Goal: Browse casually

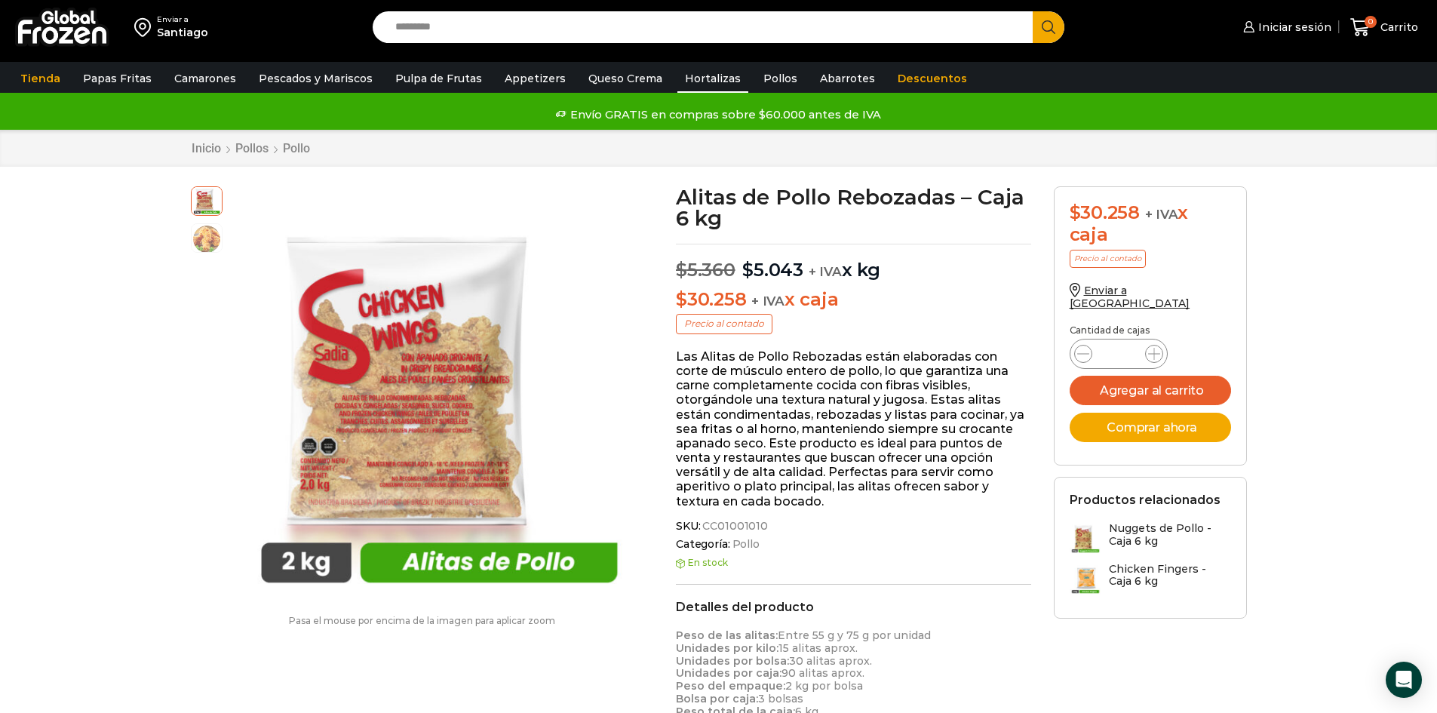
click at [696, 76] on link "Hortalizas" at bounding box center [712, 78] width 71 height 29
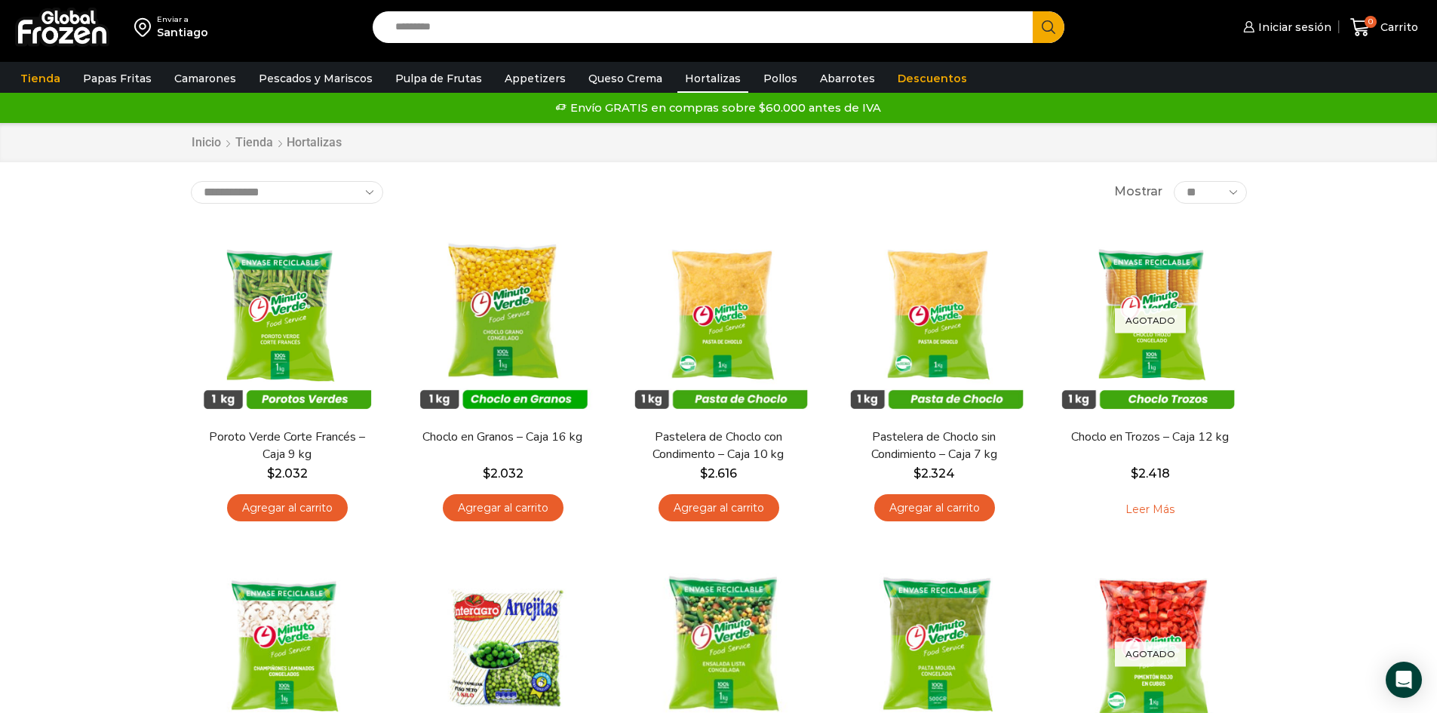
click at [56, 394] on div "Enviar a Santiago Search input Search Iniciar sesión" at bounding box center [718, 667] width 1437 height 1334
click at [890, 73] on link "Descuentos" at bounding box center [932, 78] width 84 height 29
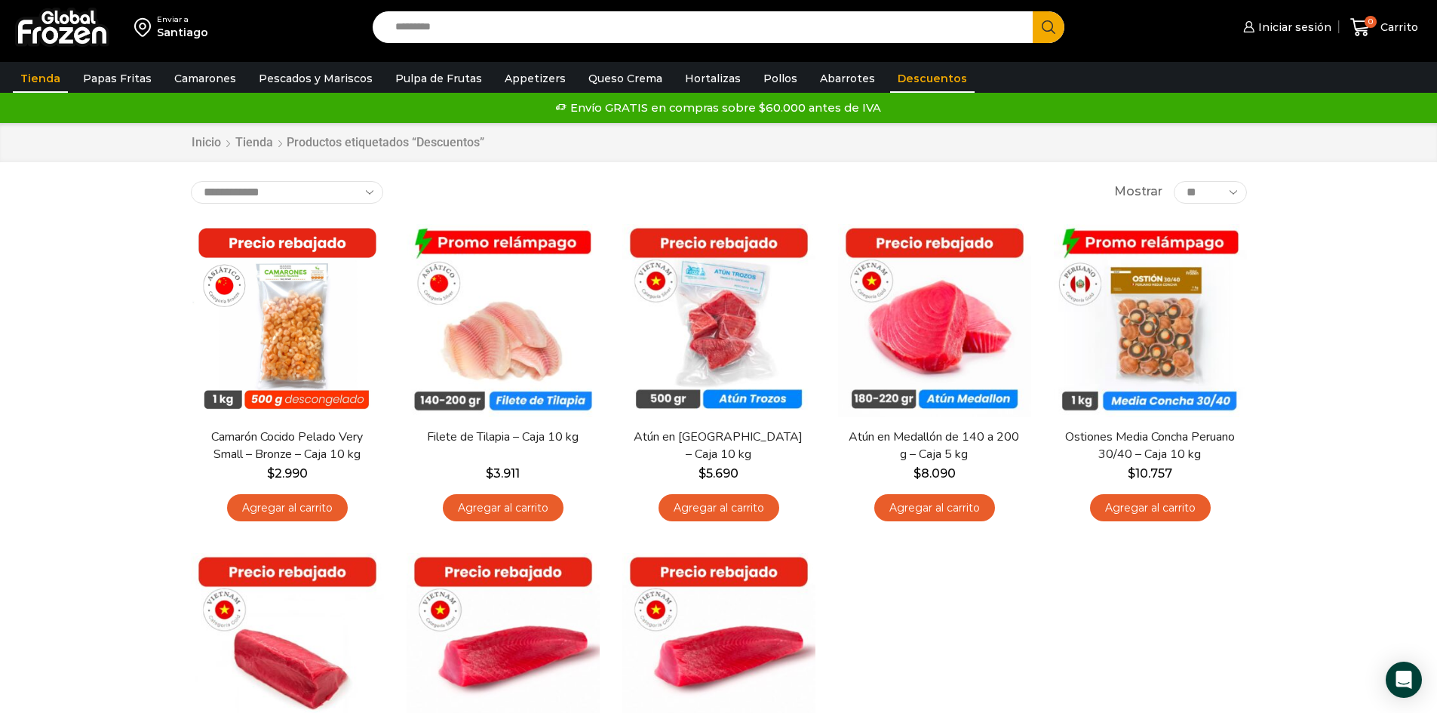
click at [32, 78] on link "Tienda" at bounding box center [40, 78] width 55 height 29
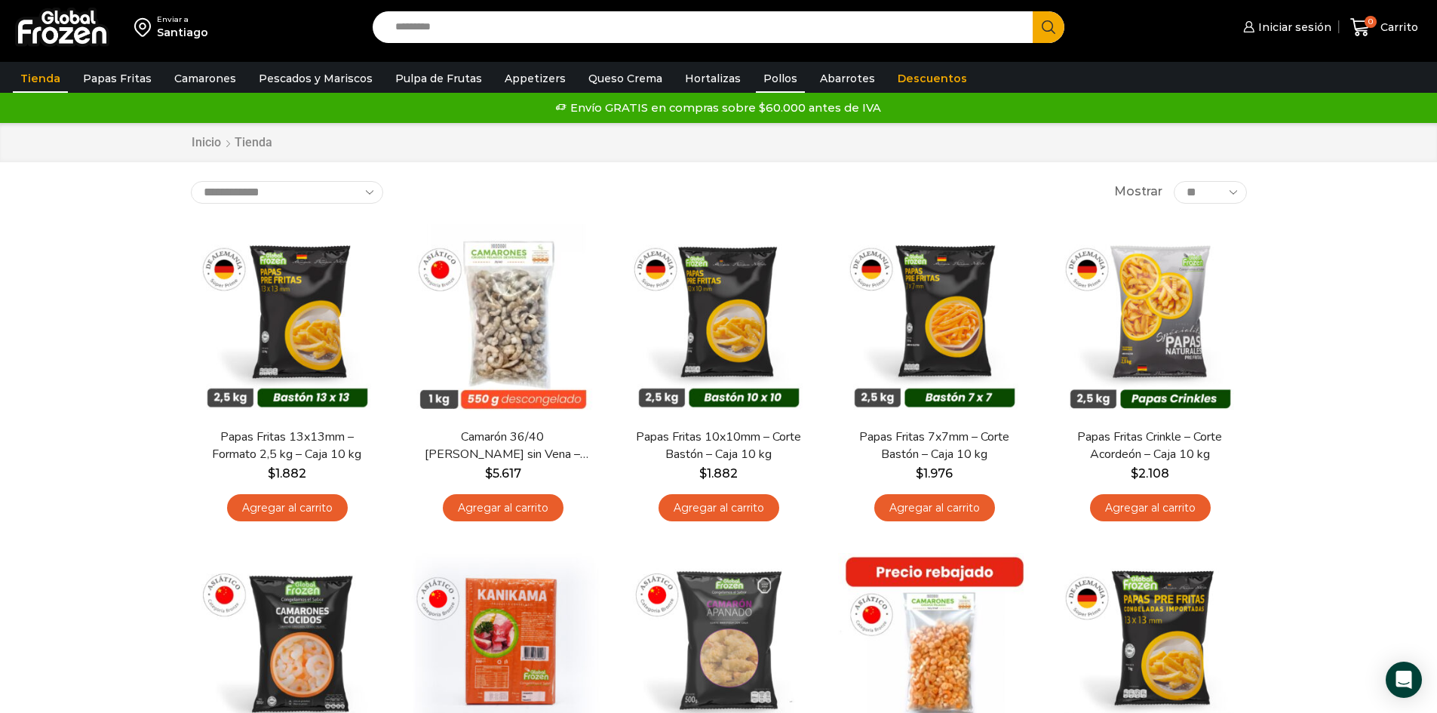
click at [756, 78] on link "Pollos" at bounding box center [780, 78] width 49 height 29
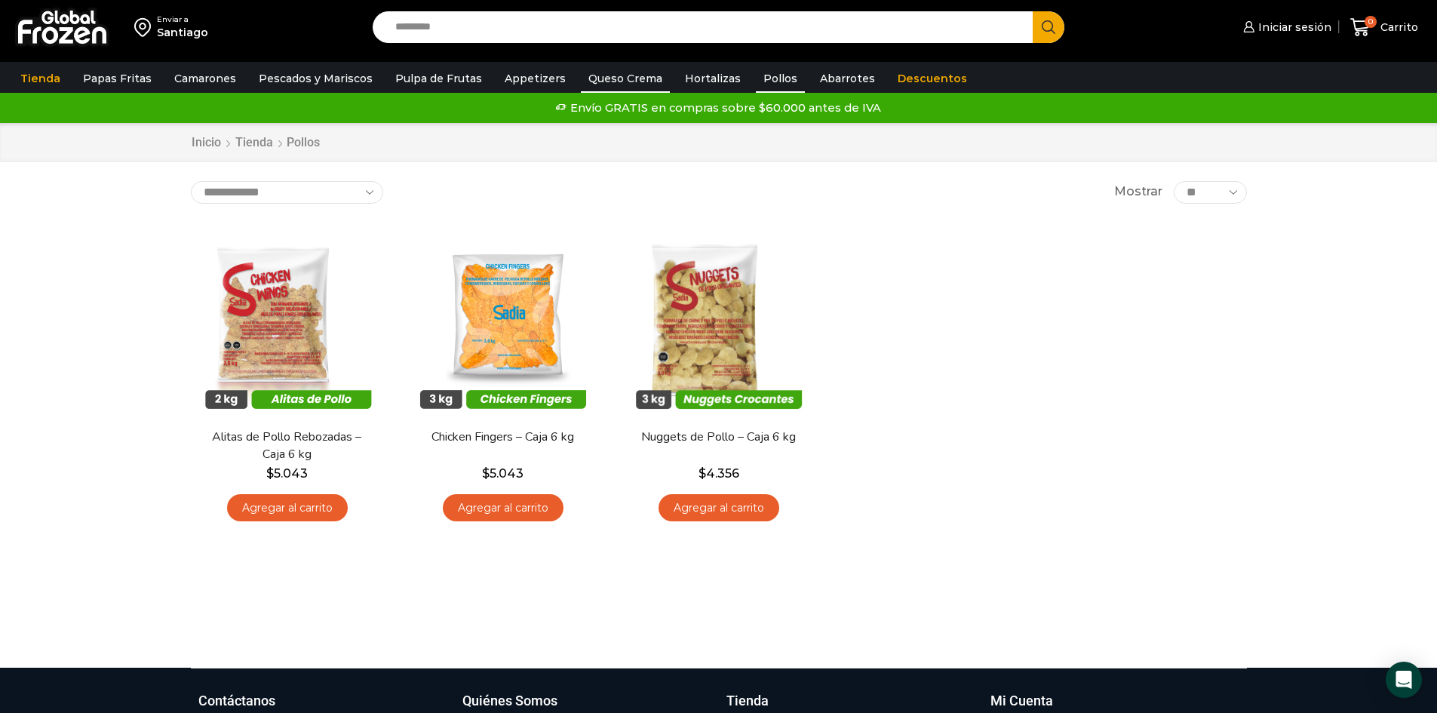
click at [594, 81] on link "Queso Crema" at bounding box center [625, 78] width 89 height 29
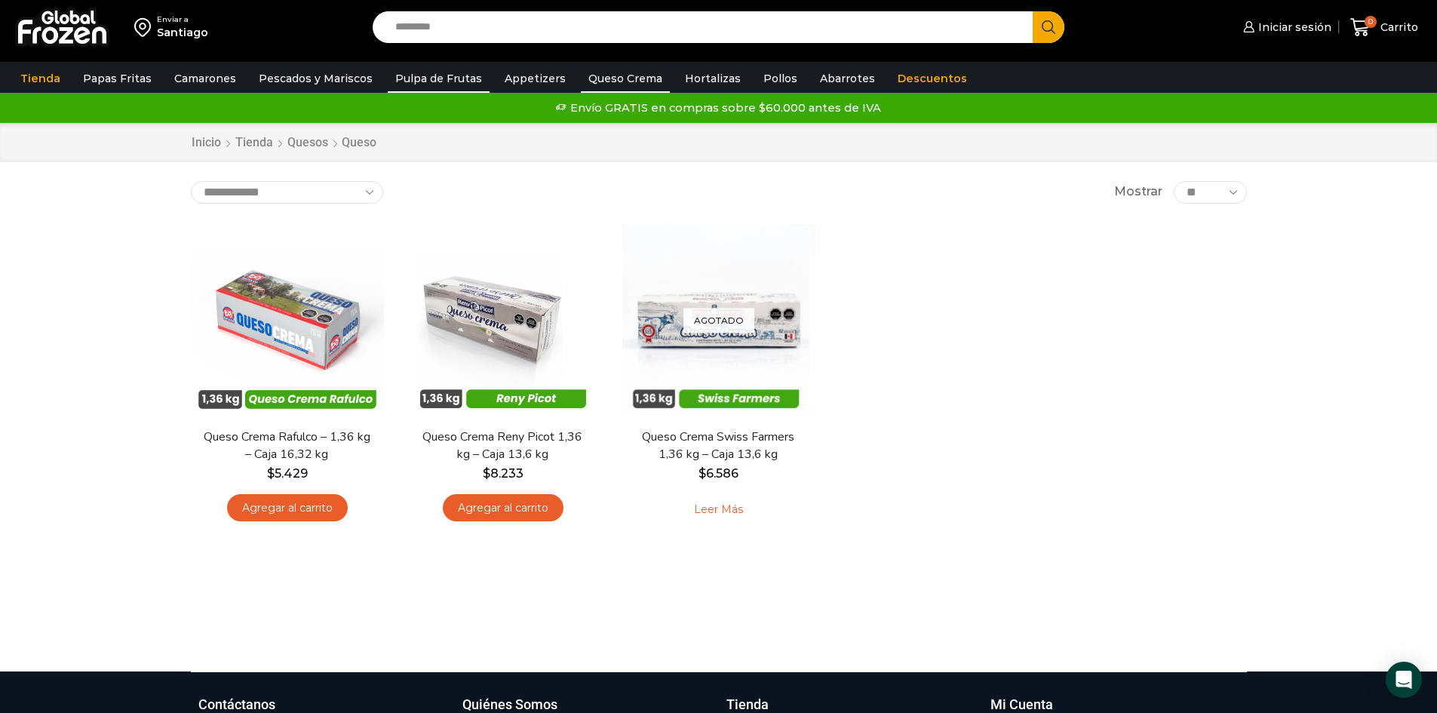
click at [425, 72] on link "Pulpa de Frutas" at bounding box center [439, 78] width 102 height 29
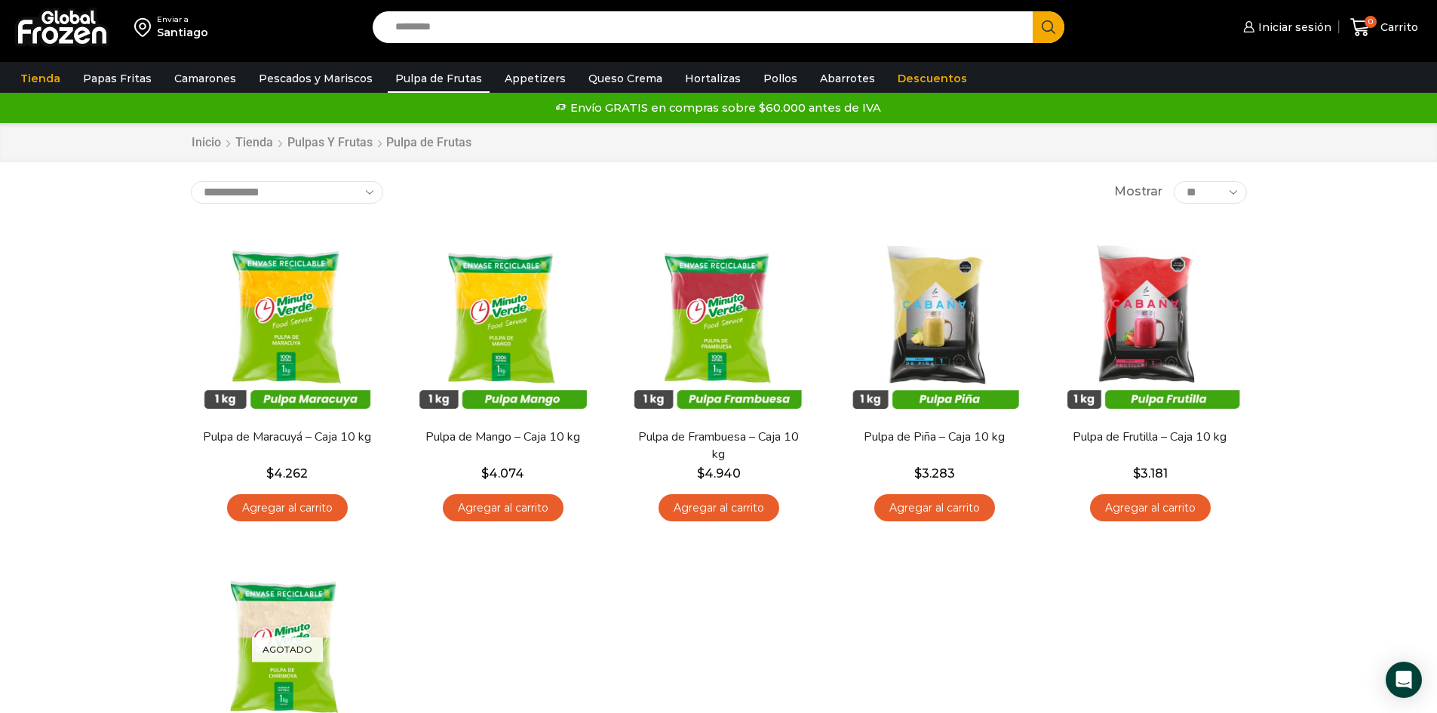
click at [1336, 275] on div "Enviar a Santiago Search input Search Iniciar sesión" at bounding box center [718, 500] width 1437 height 1001
click at [677, 76] on link "Hortalizas" at bounding box center [712, 78] width 71 height 29
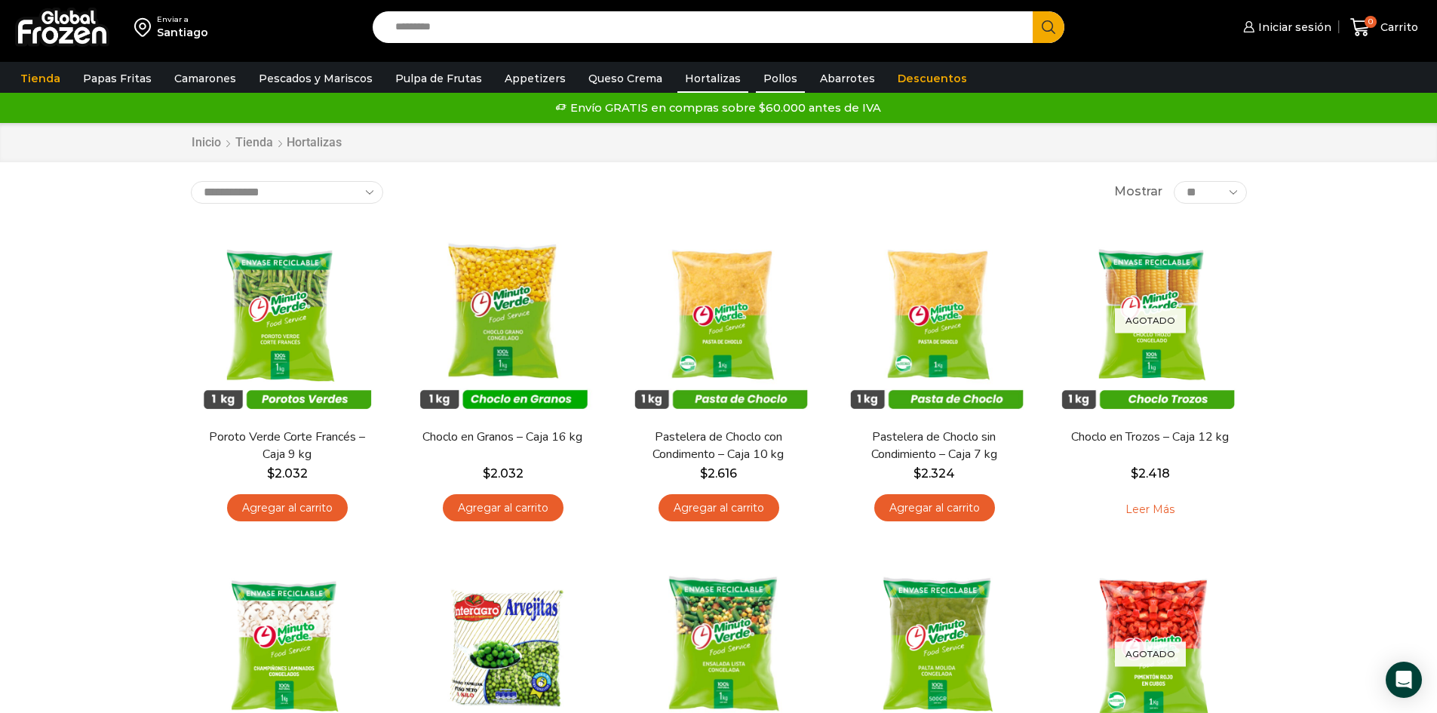
click at [757, 69] on link "Pollos" at bounding box center [780, 78] width 49 height 29
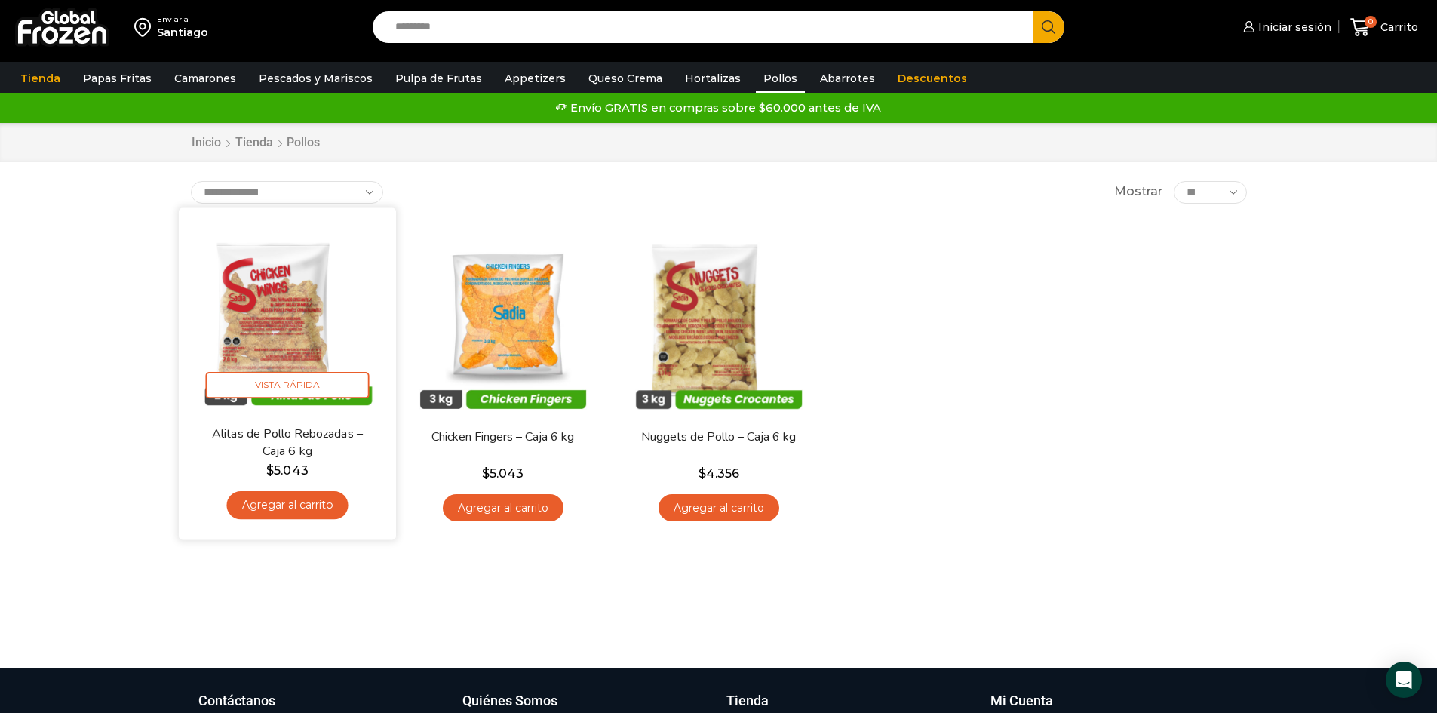
click at [285, 307] on img at bounding box center [287, 316] width 195 height 195
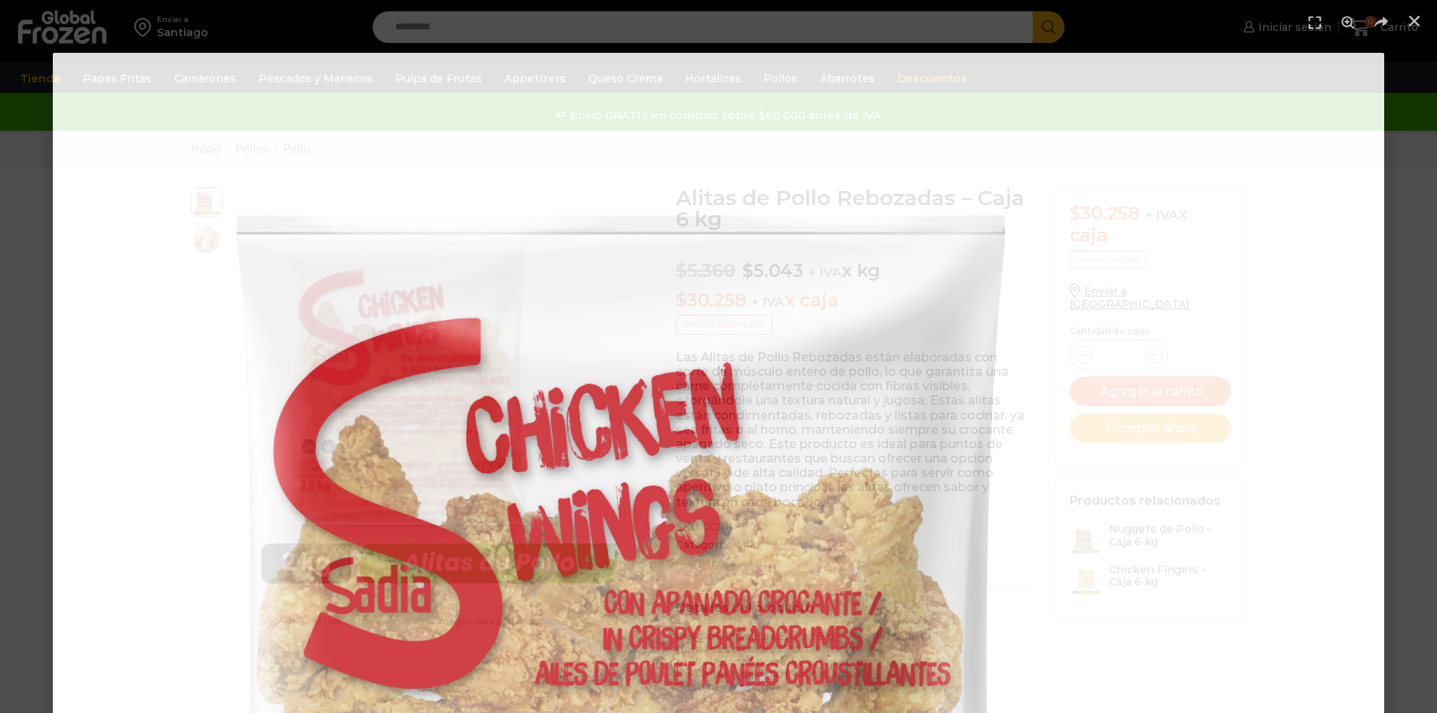
scroll to position [1, 0]
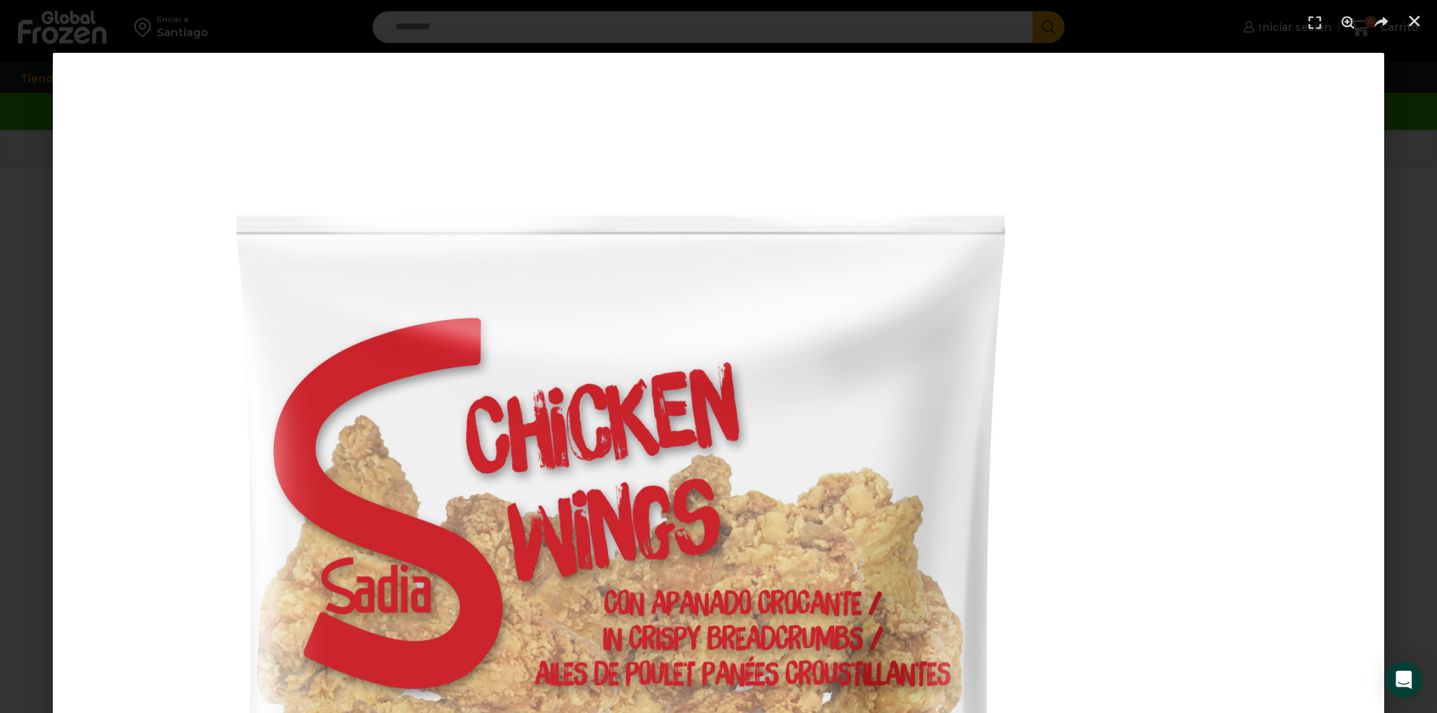
click at [14, 154] on div "1 / 1" at bounding box center [718, 718] width 1437 height 1437
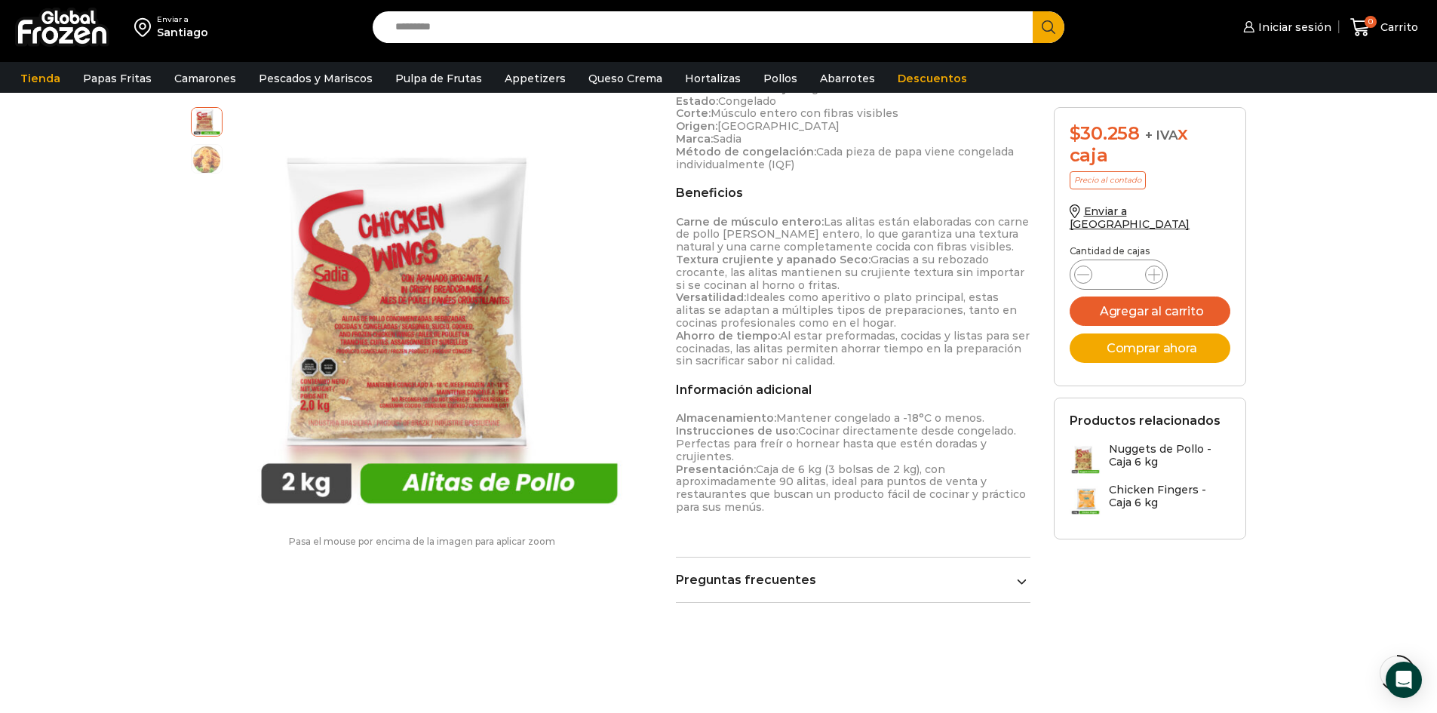
click at [1333, 410] on div "Enviar a [GEOGRAPHIC_DATA] Search input Search Iniciar sesión" at bounding box center [718, 60] width 1437 height 1368
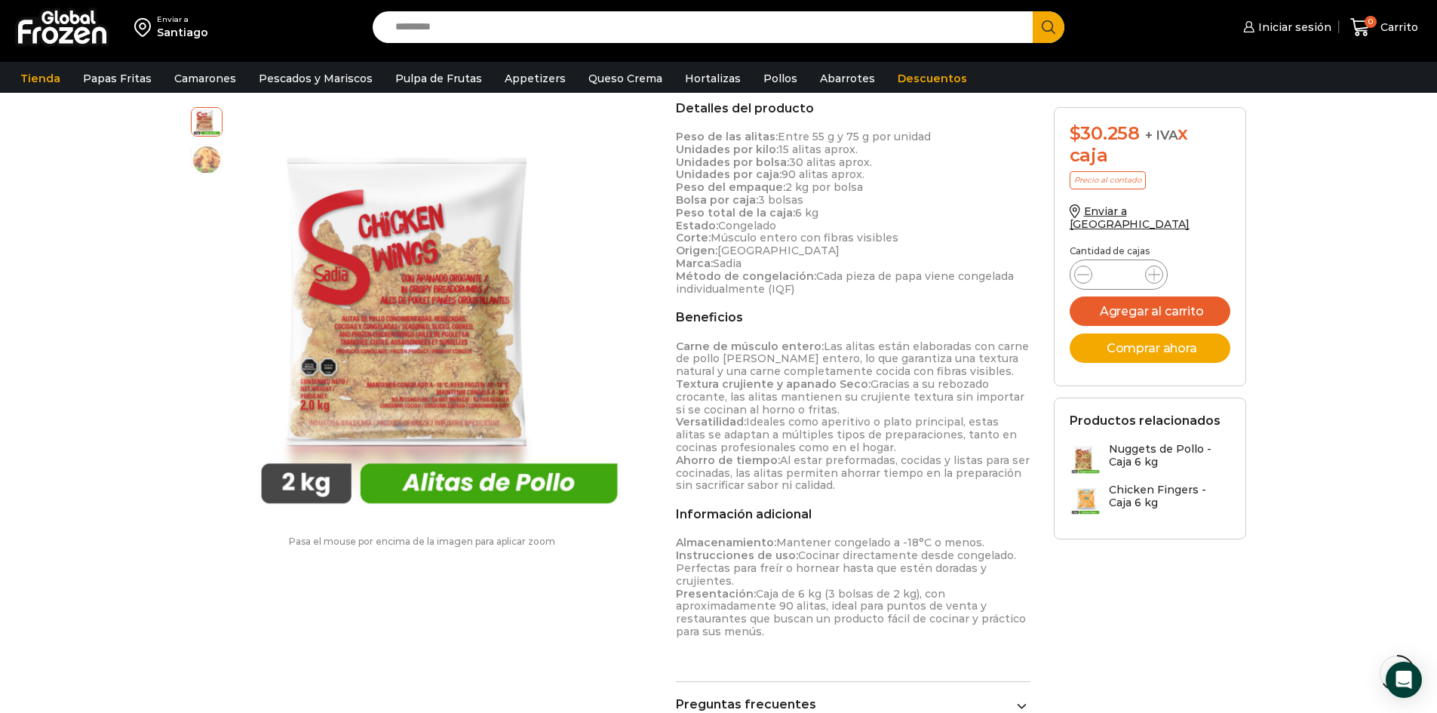
scroll to position [247, 0]
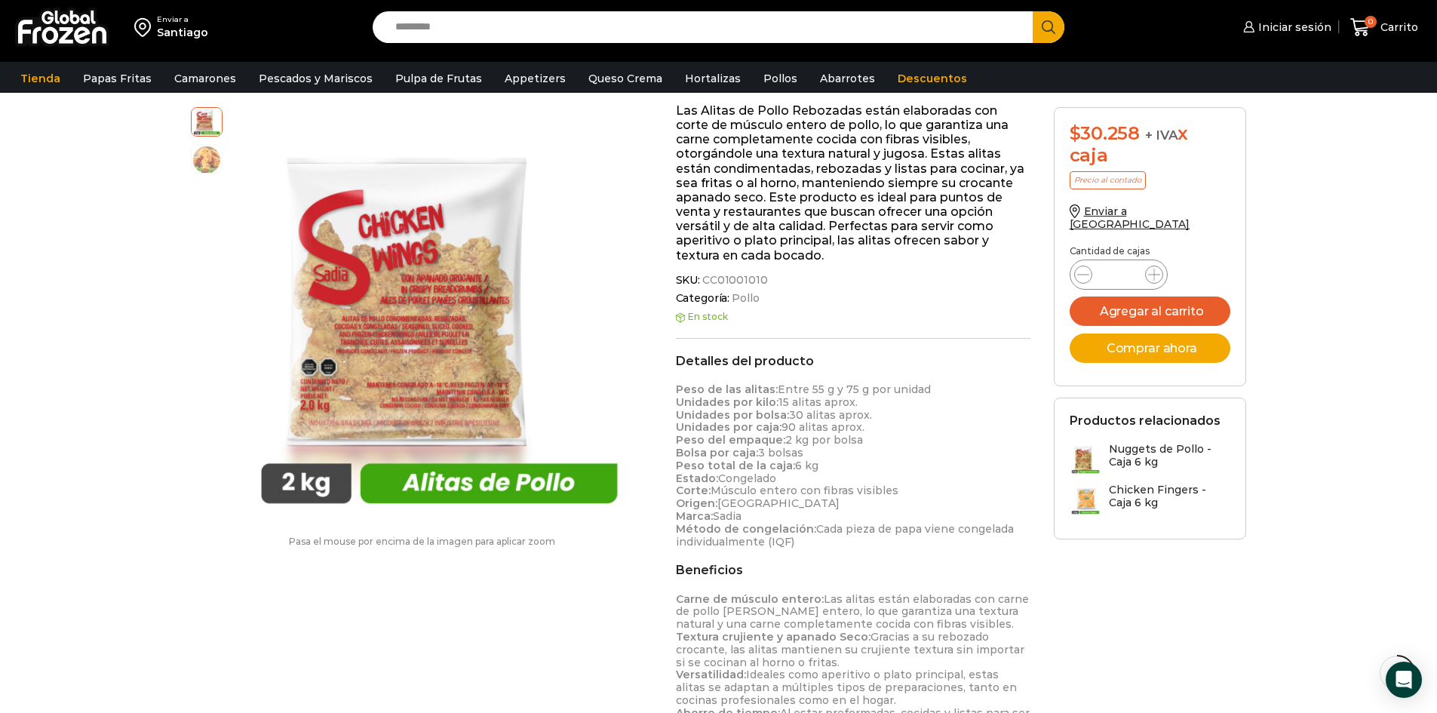
click at [1273, 603] on div "Enviar a [GEOGRAPHIC_DATA] Search input Search Iniciar sesión" at bounding box center [718, 437] width 1437 height 1368
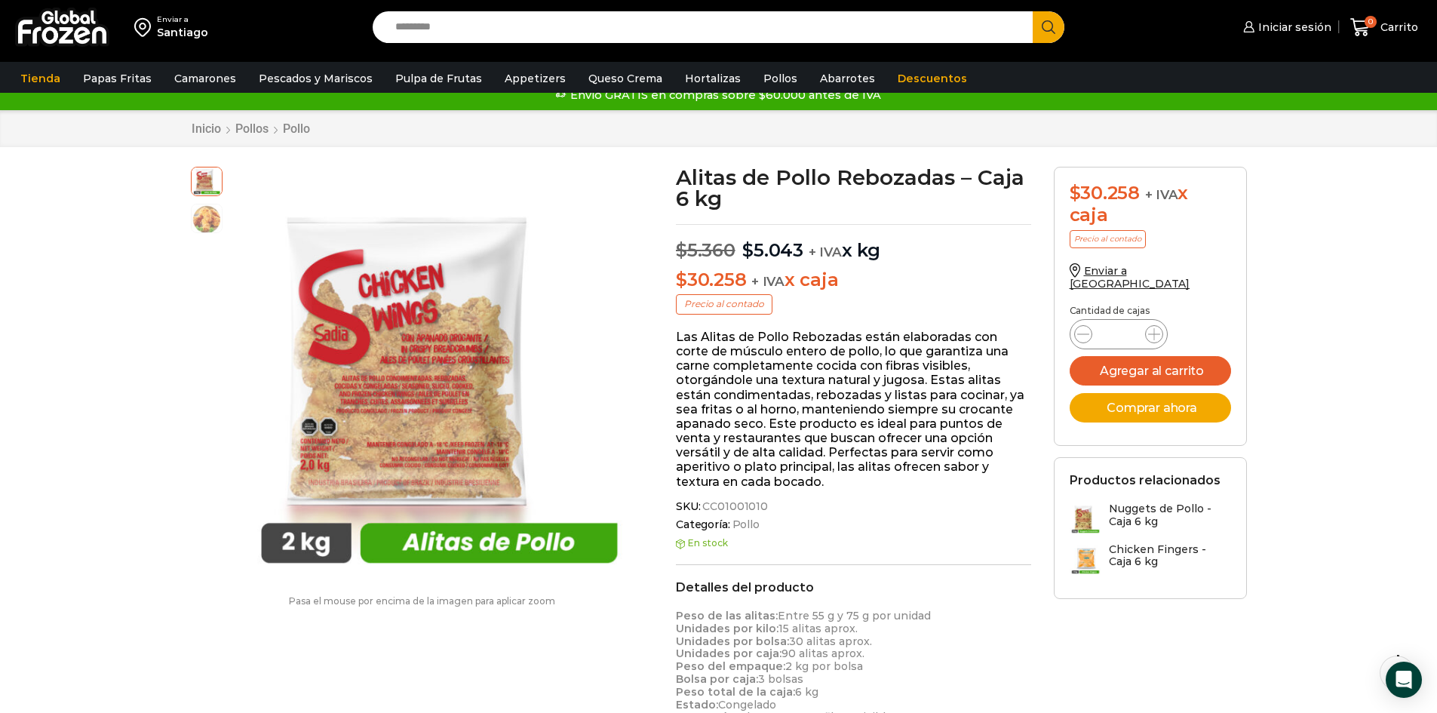
click at [1396, 336] on div "Enviar a [GEOGRAPHIC_DATA] Search input Search Iniciar sesión" at bounding box center [718, 664] width 1437 height 1368
drag, startPoint x: 720, startPoint y: 199, endPoint x: 680, endPoint y: 174, distance: 47.5
click at [680, 174] on h1 "Alitas de Pollo Rebozadas – Caja 6 kg" at bounding box center [853, 188] width 355 height 42
copy h1 "Alitas de Pollo Rebozadas – Caja 6 kg"
click at [1355, 502] on div "Enviar a [GEOGRAPHIC_DATA] Search input Search Iniciar sesión" at bounding box center [718, 664] width 1437 height 1368
